Goal: Transaction & Acquisition: Purchase product/service

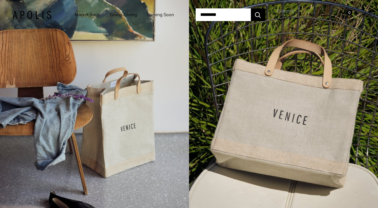
click at [92, 17] on link "Market Bags" at bounding box center [86, 15] width 25 height 8
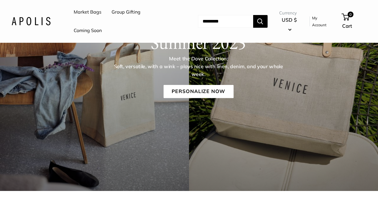
scroll to position [102, 0]
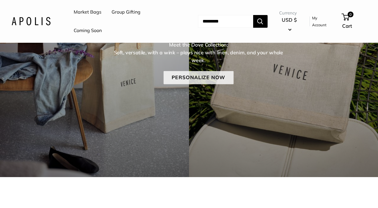
click at [200, 76] on link "Personalize Now" at bounding box center [198, 77] width 70 height 13
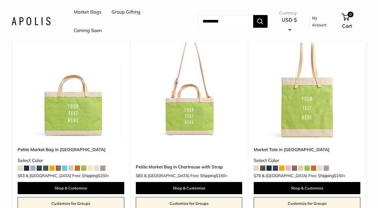
scroll to position [699, 0]
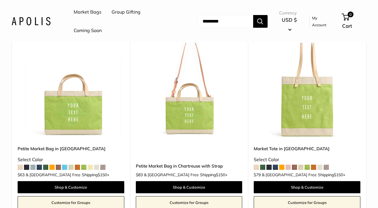
click at [328, 165] on span at bounding box center [325, 167] width 5 height 5
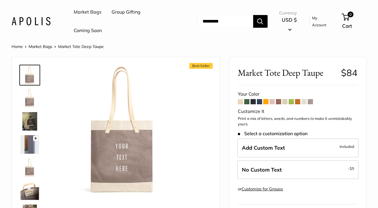
click at [279, 102] on span at bounding box center [278, 101] width 5 height 5
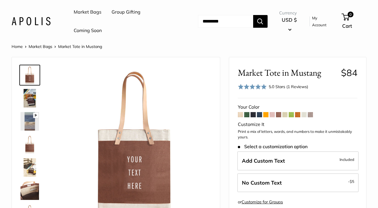
click at [247, 114] on span at bounding box center [246, 114] width 5 height 5
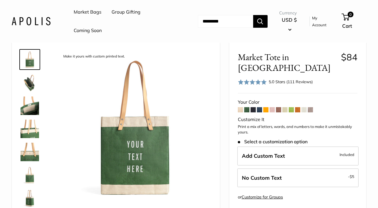
scroll to position [16, 0]
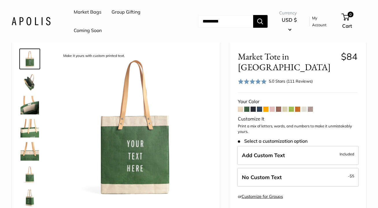
click at [258, 107] on span at bounding box center [259, 109] width 5 height 5
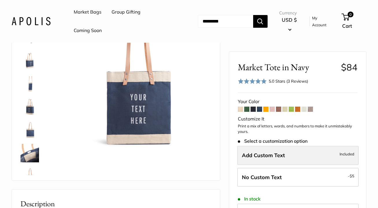
scroll to position [62, 0]
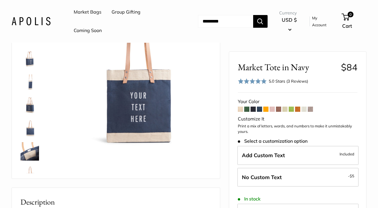
click at [241, 109] on span at bounding box center [240, 109] width 5 height 5
